Goal: Transaction & Acquisition: Book appointment/travel/reservation

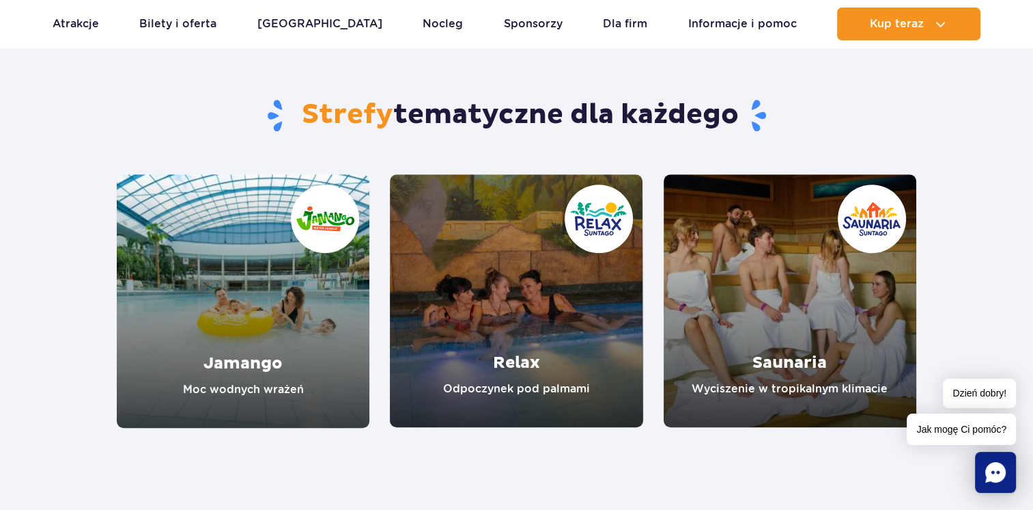
click at [272, 318] on link "Jamango" at bounding box center [243, 300] width 253 height 253
click at [247, 268] on link "Jamango" at bounding box center [243, 300] width 253 height 253
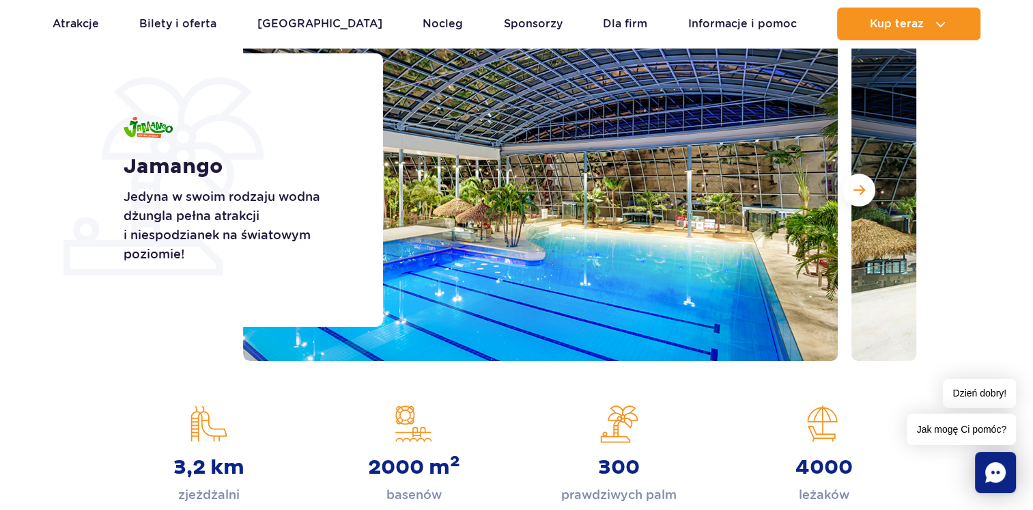
scroll to position [165, 0]
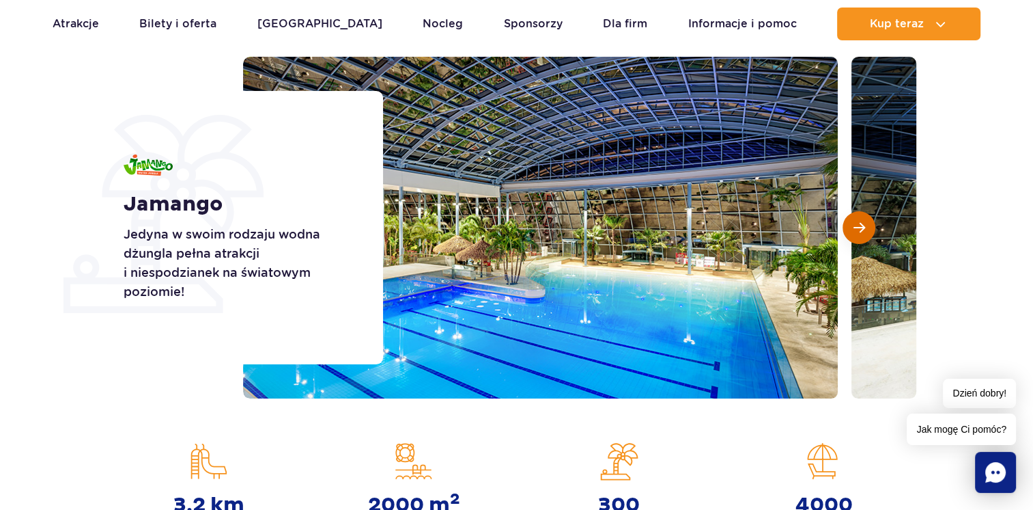
click at [862, 227] on span "Następny slajd" at bounding box center [860, 227] width 12 height 12
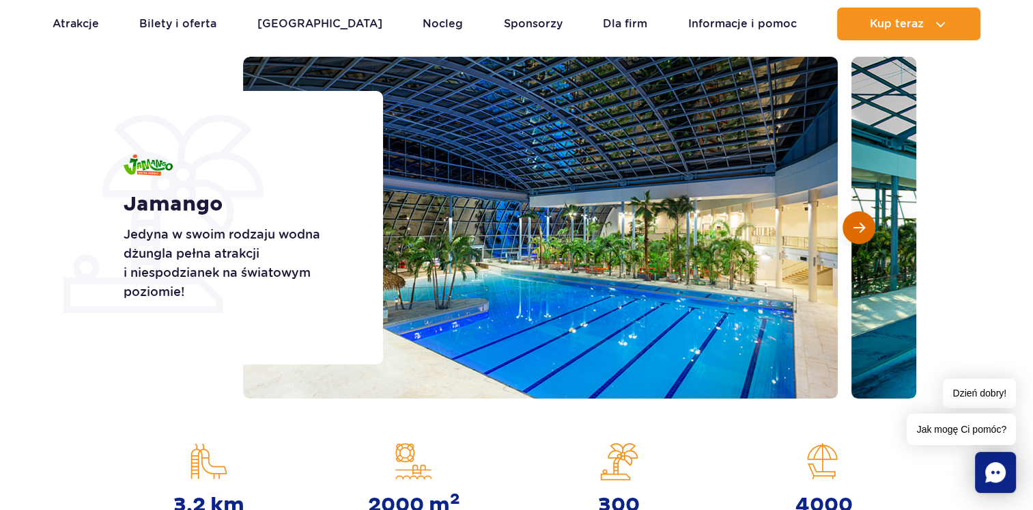
click at [862, 227] on span "Następny slajd" at bounding box center [860, 227] width 12 height 12
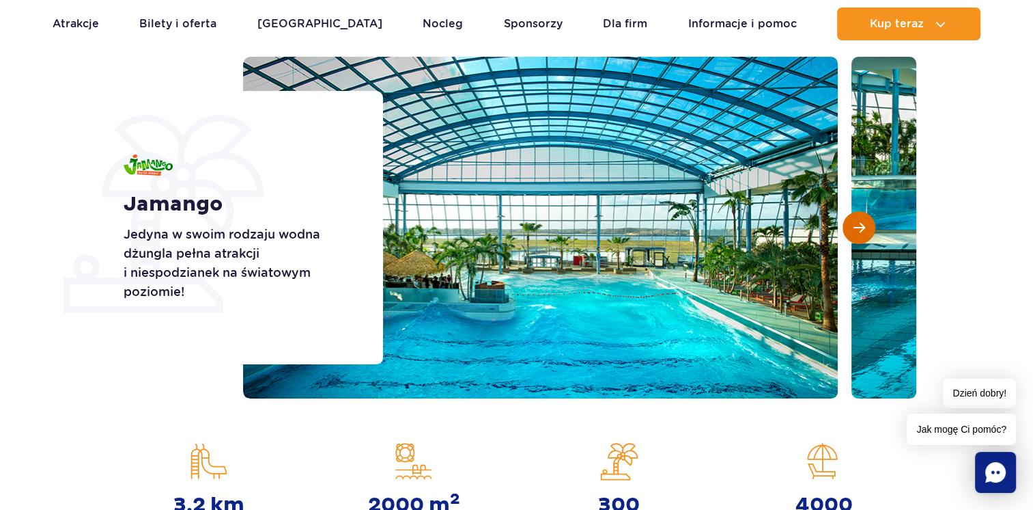
click at [861, 230] on span "Następny slajd" at bounding box center [860, 227] width 12 height 12
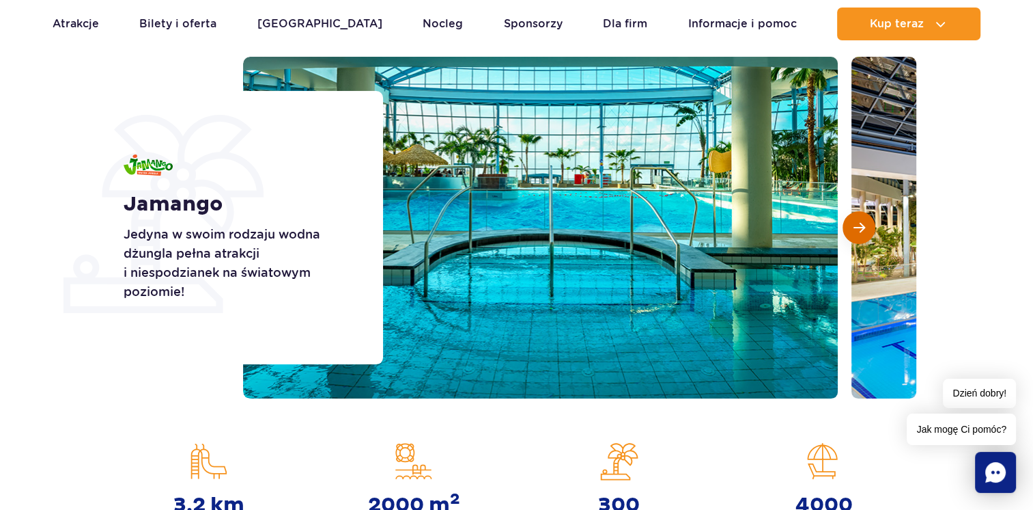
click at [861, 230] on span "Następny slajd" at bounding box center [860, 227] width 12 height 12
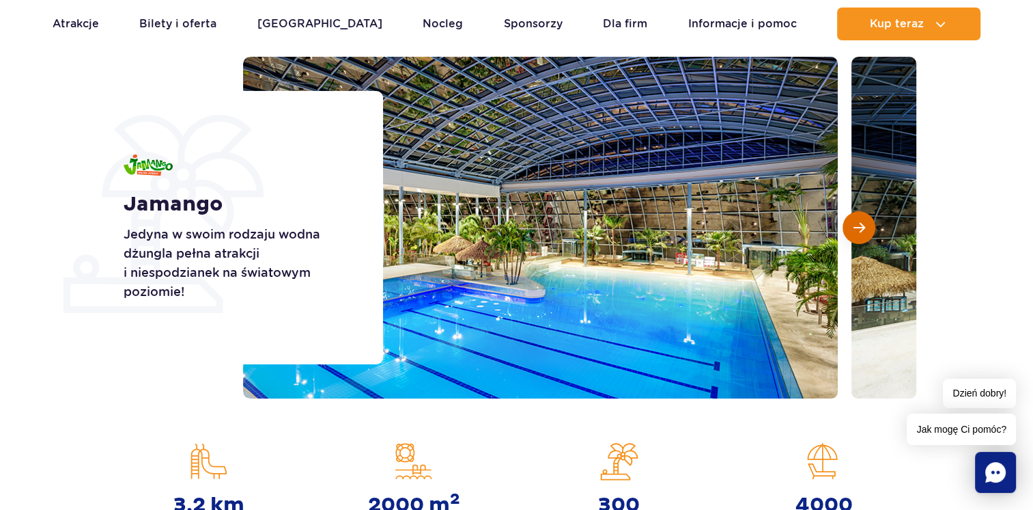
click at [861, 230] on span "Następny slajd" at bounding box center [860, 227] width 12 height 12
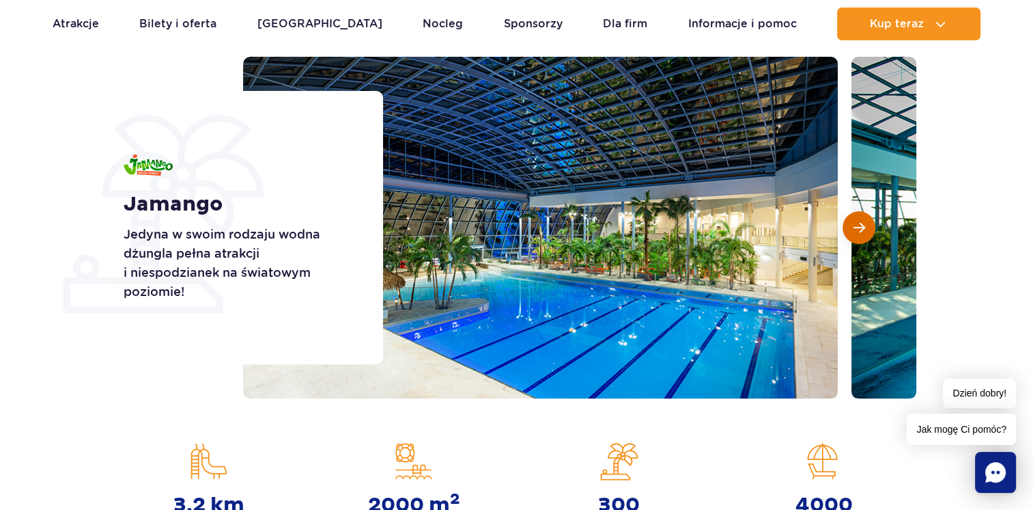
click at [861, 230] on span "Następny slajd" at bounding box center [860, 227] width 12 height 12
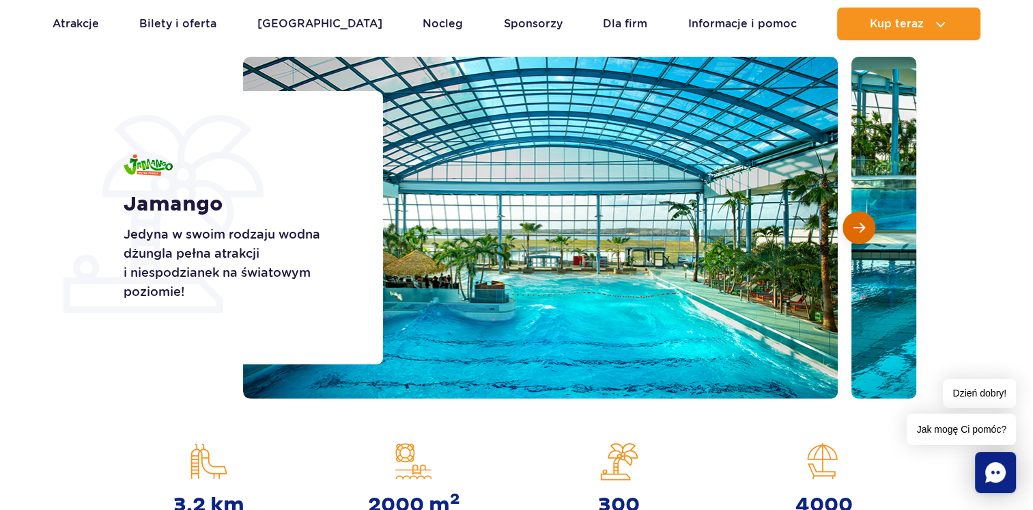
click at [860, 234] on button "Następny slajd" at bounding box center [859, 227] width 33 height 33
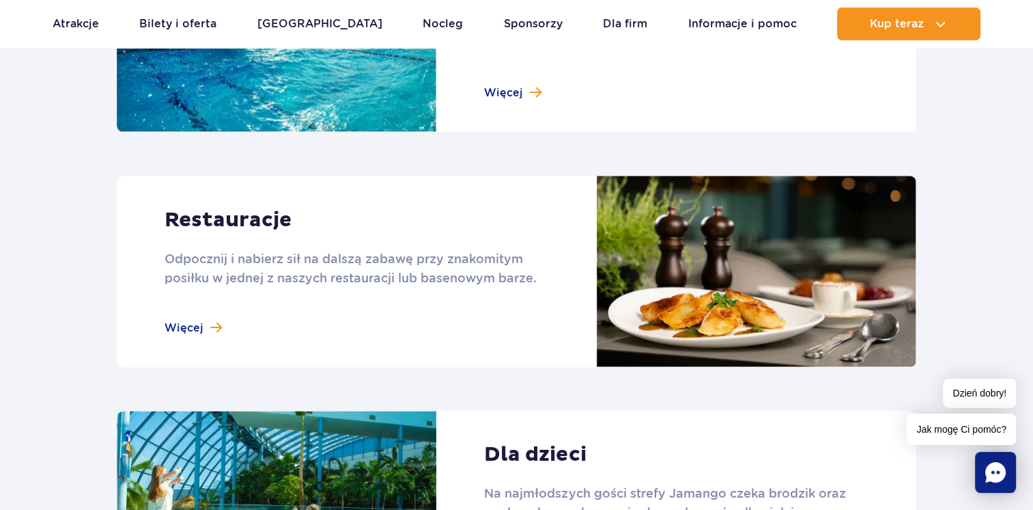
scroll to position [1326, 0]
